Goal: Task Accomplishment & Management: Manage account settings

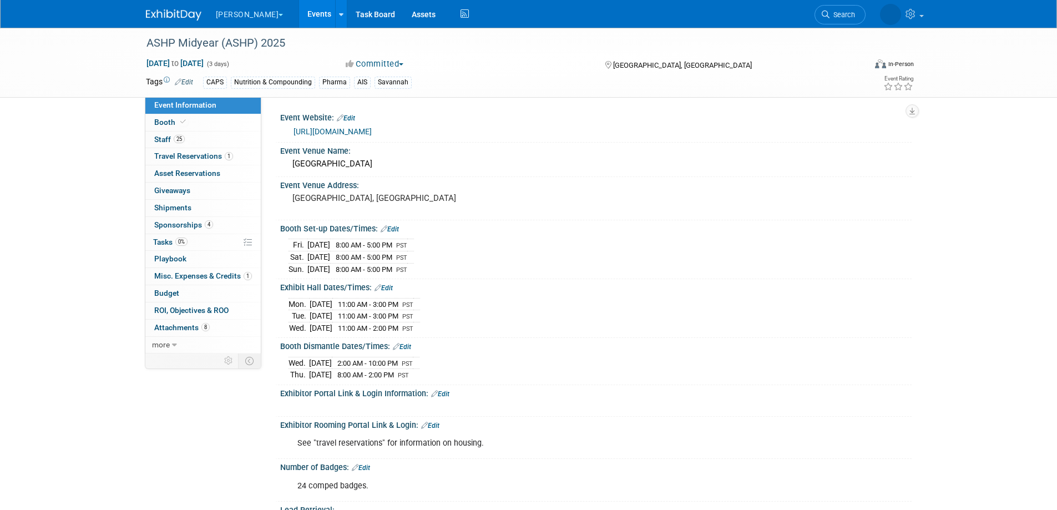
click at [299, 11] on link "Events" at bounding box center [319, 14] width 41 height 28
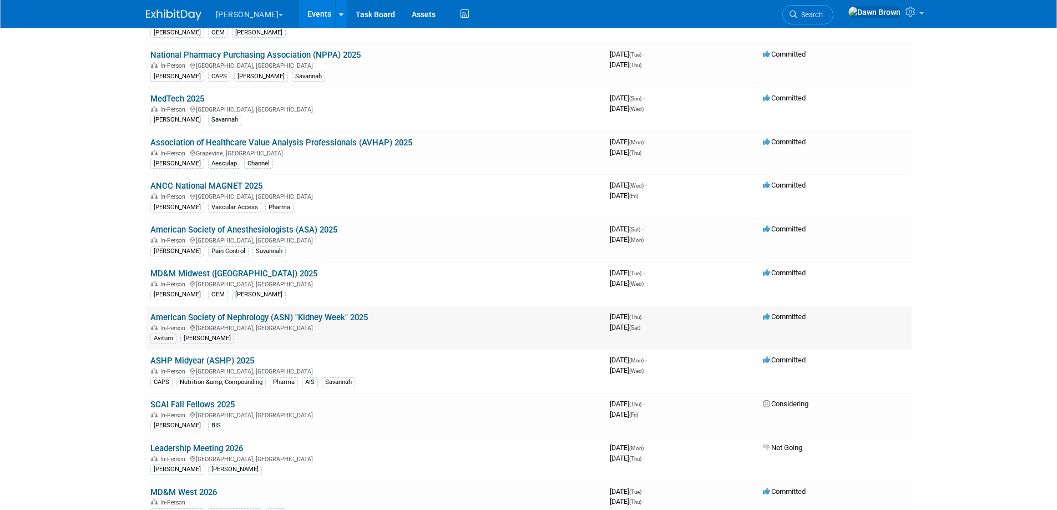
scroll to position [166, 0]
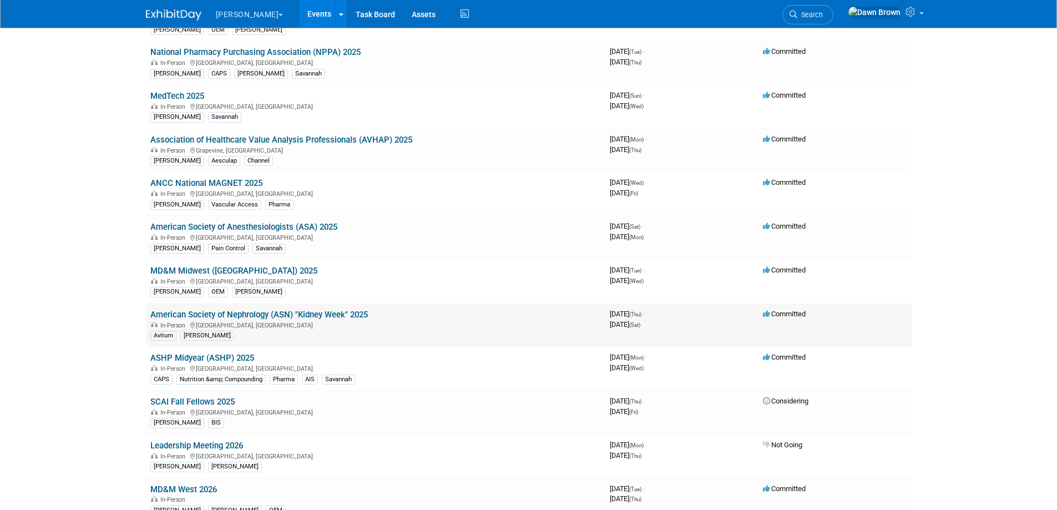
click at [318, 312] on link "American Society of Nephrology (ASN) "Kidney Week" 2025" at bounding box center [258, 315] width 217 height 10
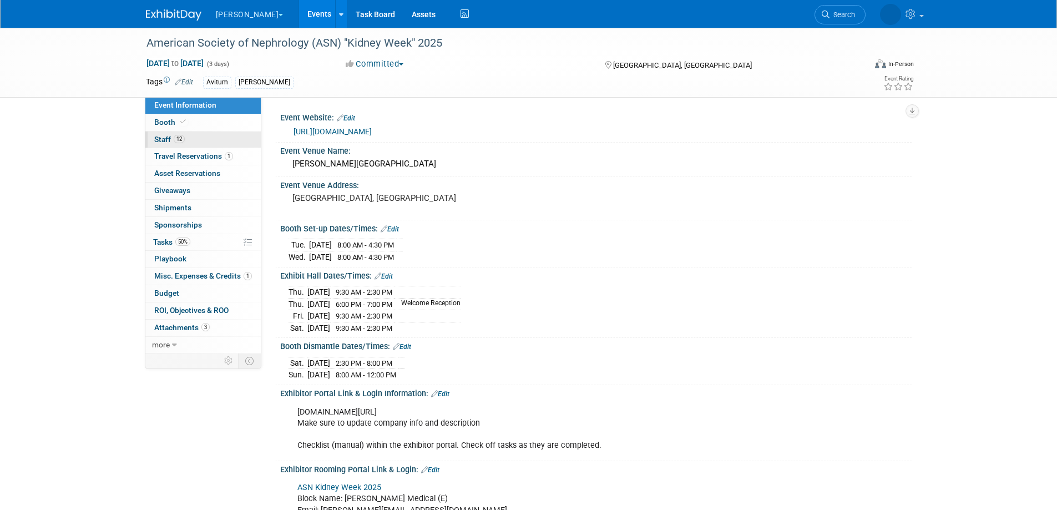
click at [168, 136] on span "Staff 12" at bounding box center [169, 139] width 31 height 9
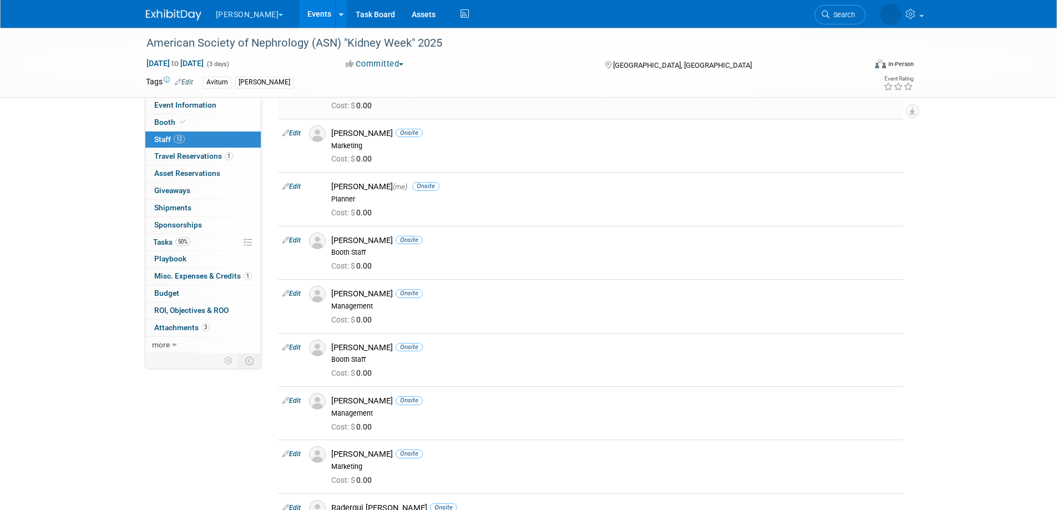
scroll to position [139, 0]
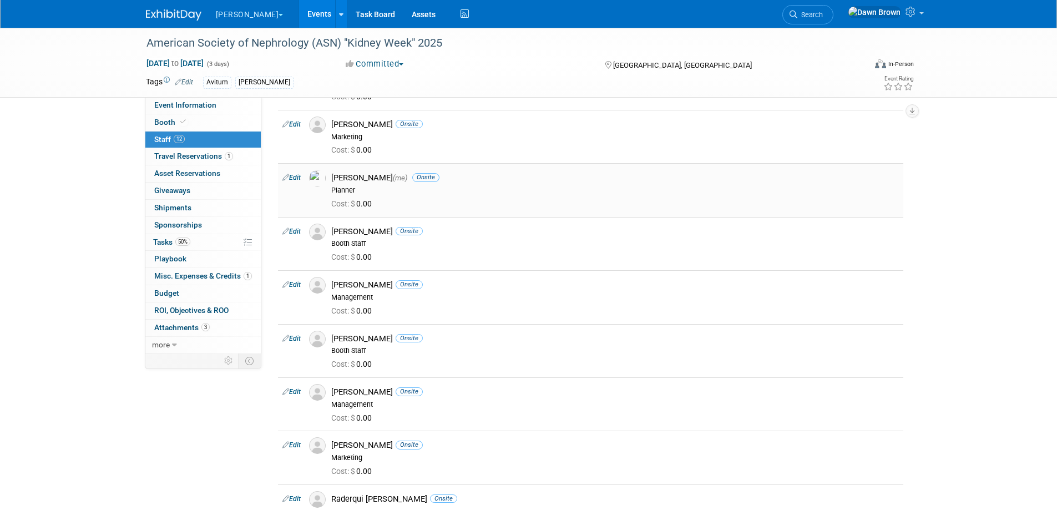
click at [286, 178] on icon at bounding box center [285, 177] width 7 height 12
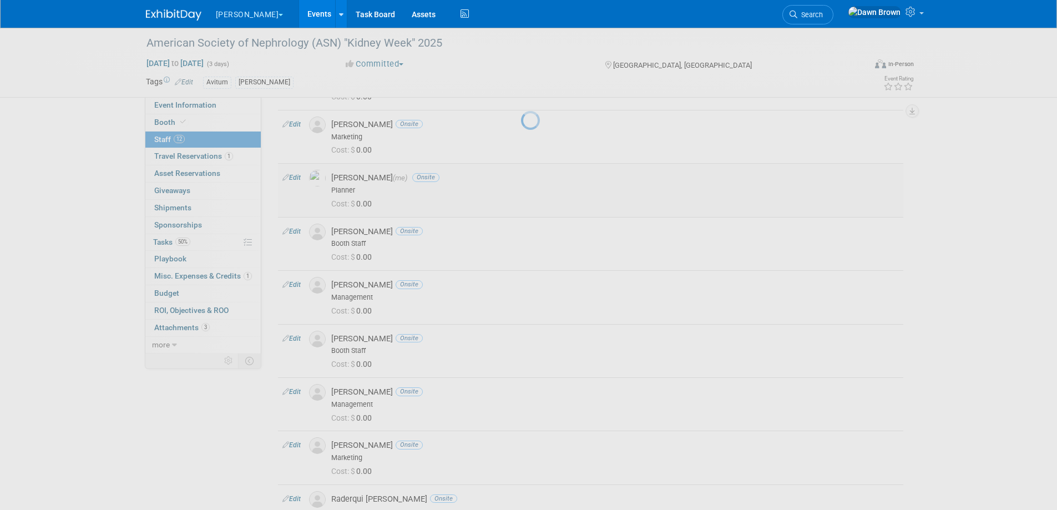
select select "73c043c7-e405-4e63-a0ff-b0ef64ab4a34"
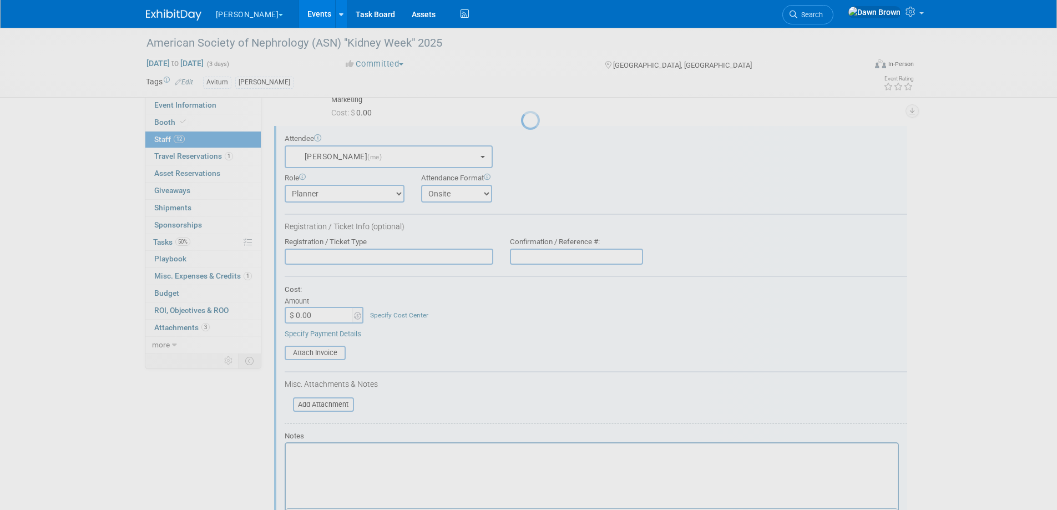
scroll to position [0, 0]
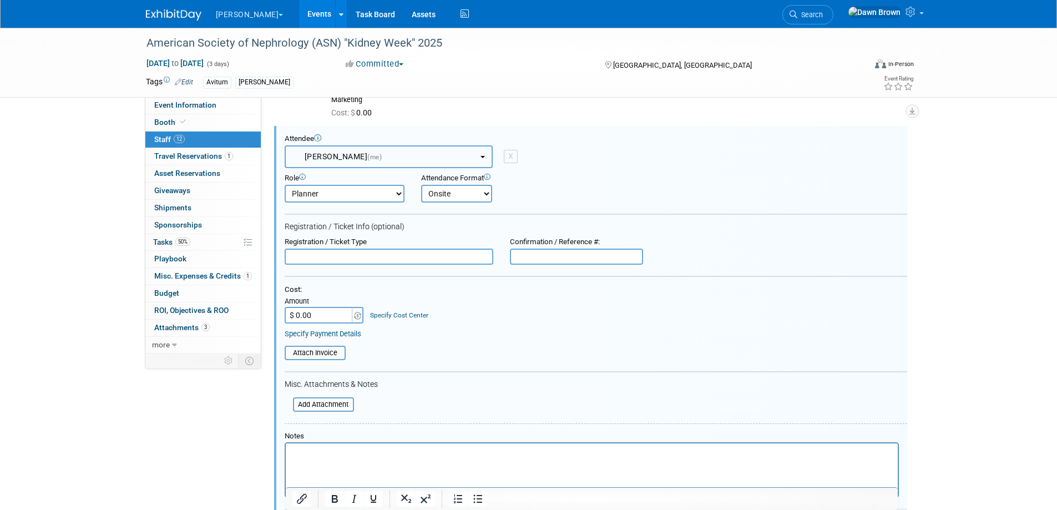
click at [387, 161] on button "Dawn Brown (me)" at bounding box center [389, 156] width 208 height 23
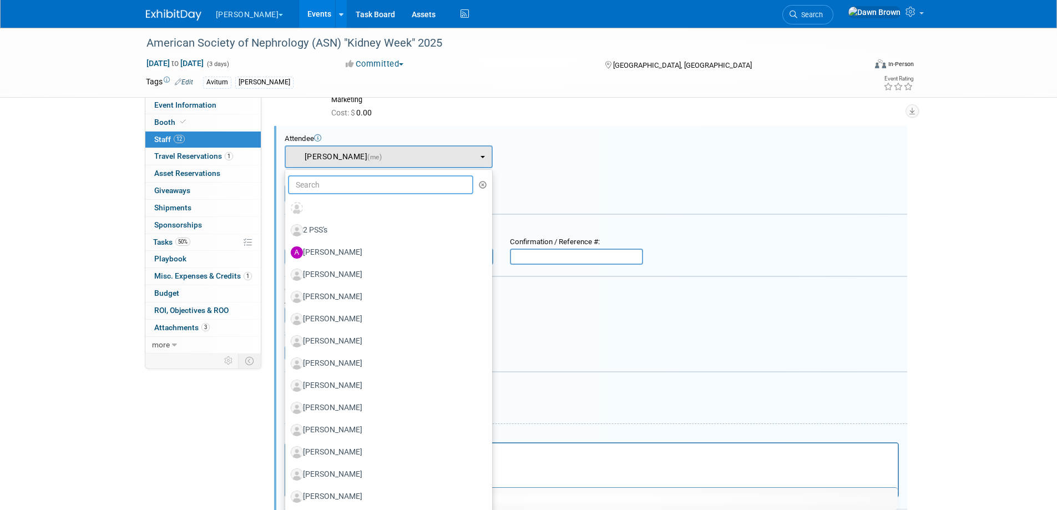
click at [386, 183] on input "text" at bounding box center [381, 184] width 186 height 19
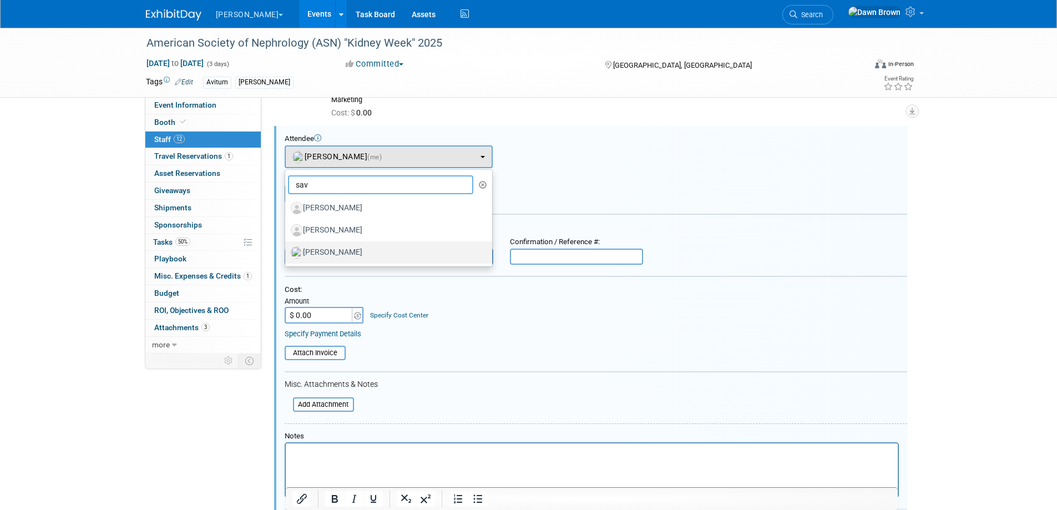
type input "sav"
click at [342, 250] on label "Savannah Jones" at bounding box center [386, 253] width 190 height 18
click at [287, 250] on input "Savannah Jones" at bounding box center [283, 250] width 7 height 7
select select "17b955ad-fd28-4adb-8f65-c6f823633e6c"
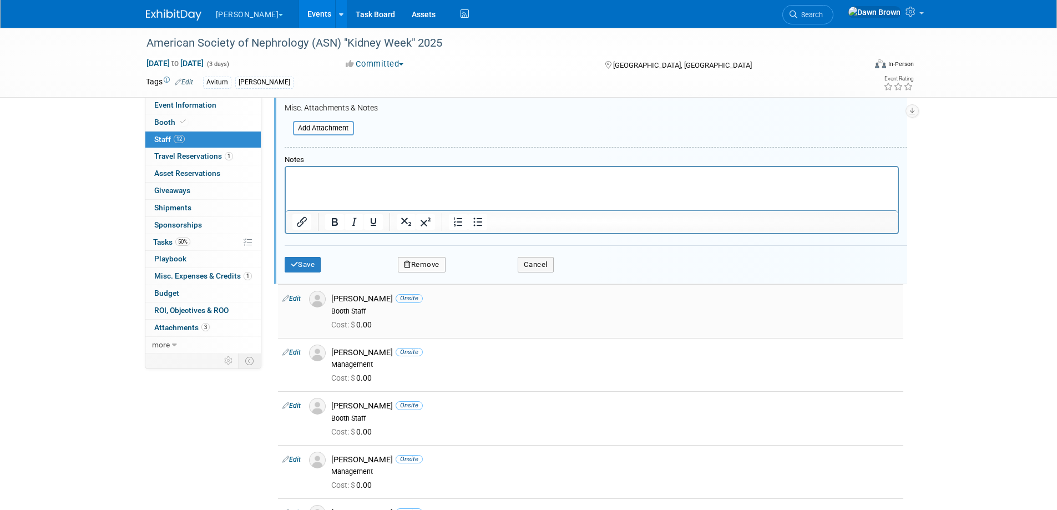
scroll to position [453, 0]
click at [297, 260] on icon "submit" at bounding box center [295, 263] width 8 height 7
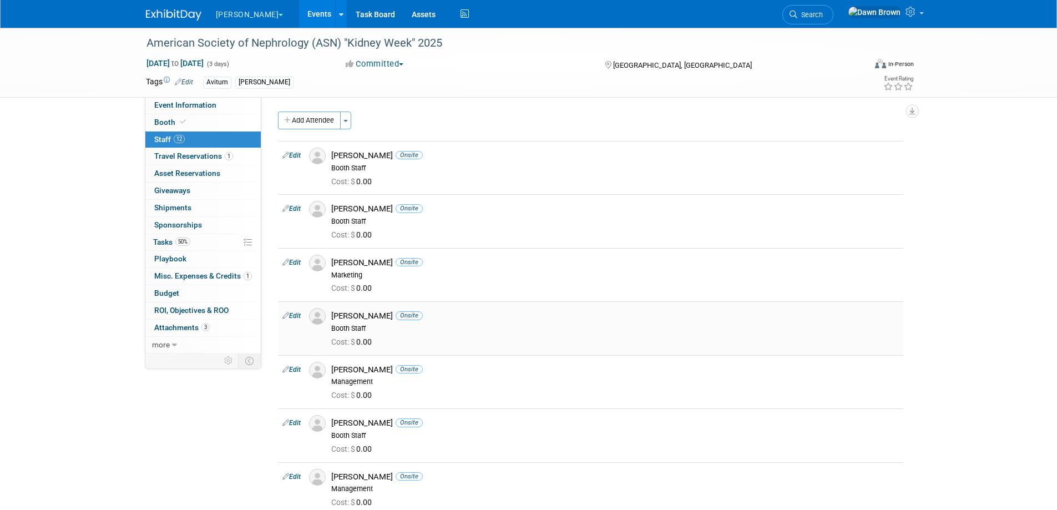
scroll to position [0, 0]
click at [299, 9] on link "Events" at bounding box center [319, 14] width 41 height 28
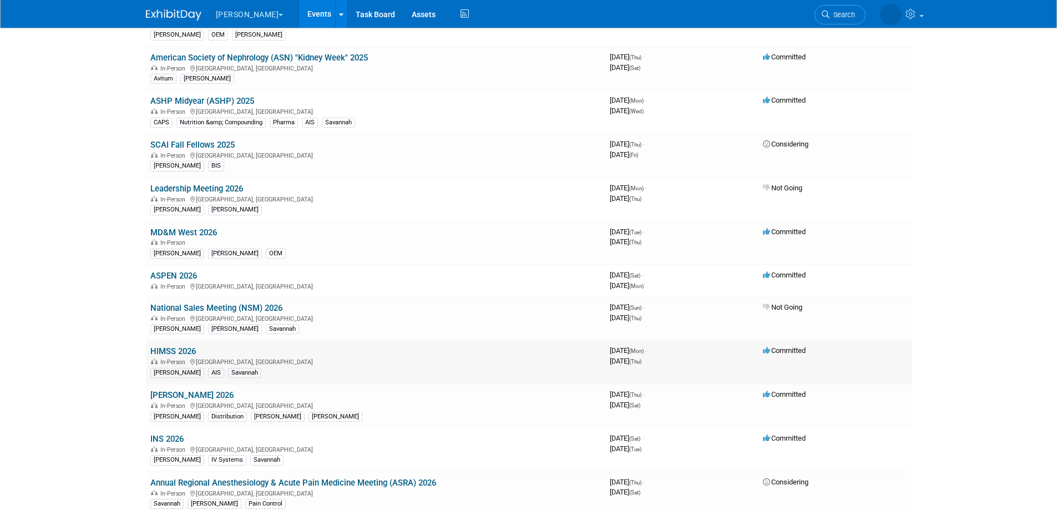
scroll to position [458, 0]
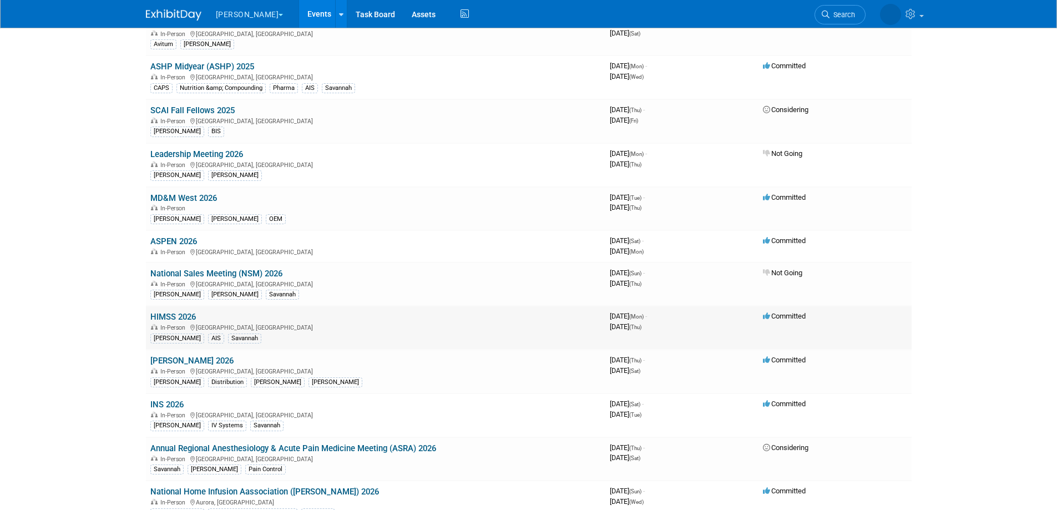
click at [176, 315] on link "HIMSS 2026" at bounding box center [172, 317] width 45 height 10
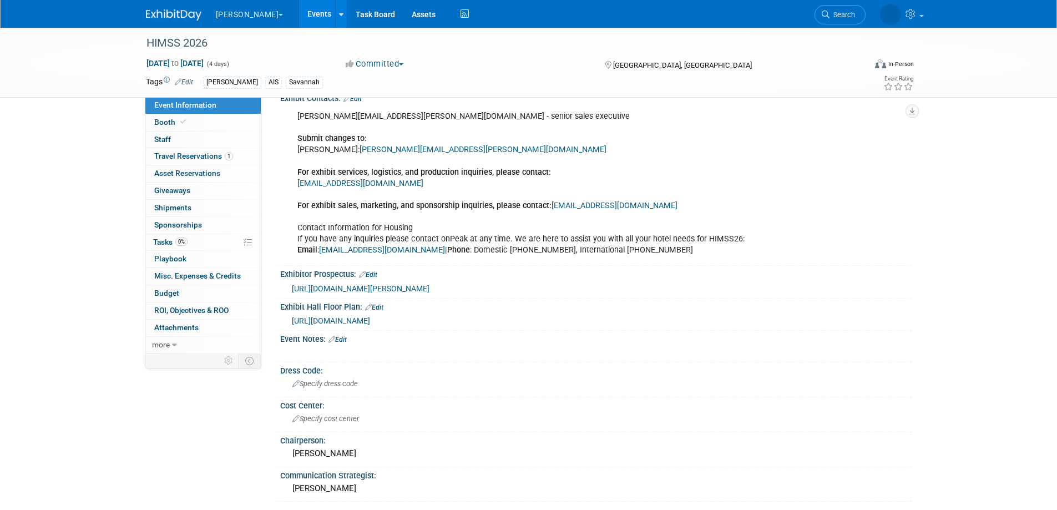
scroll to position [374, 0]
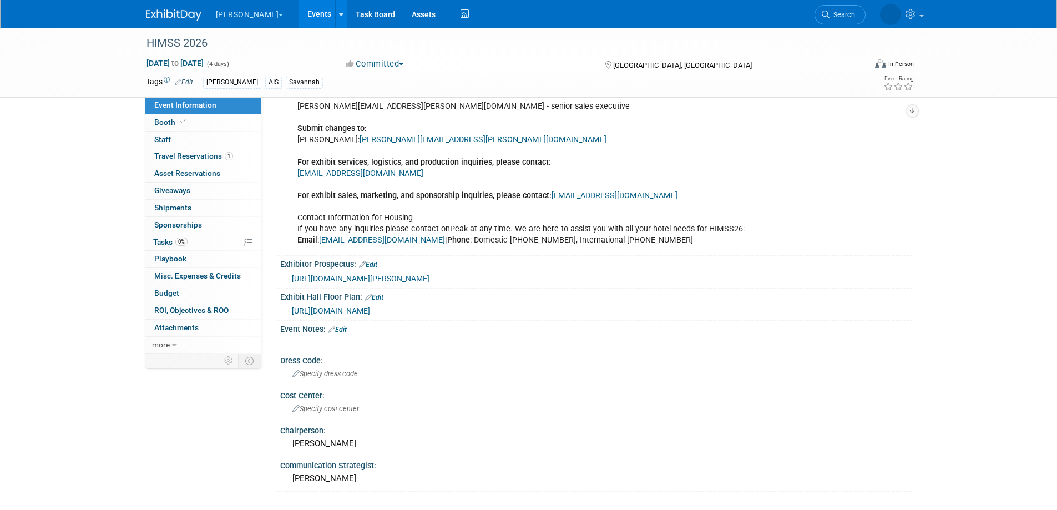
click at [370, 308] on span "[URL][DOMAIN_NAME]" at bounding box center [331, 310] width 78 height 9
